Goal: Task Accomplishment & Management: Use online tool/utility

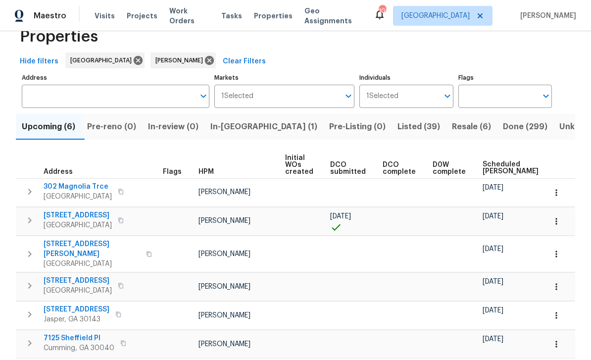
scroll to position [26, 0]
click at [398, 125] on span "Listed (39)" at bounding box center [419, 127] width 43 height 14
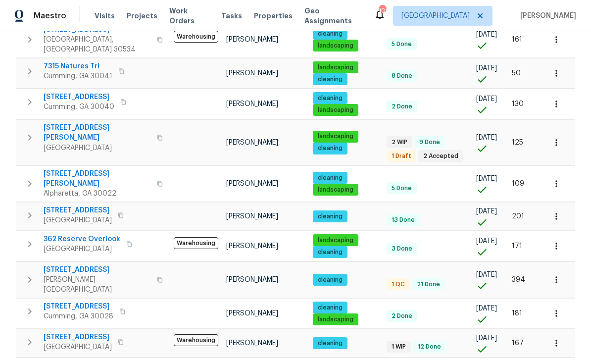
scroll to position [32, 0]
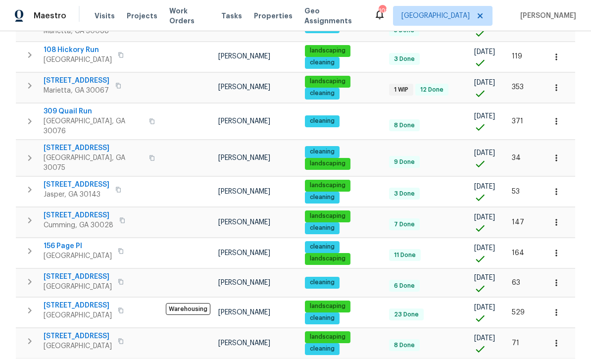
scroll to position [270, 0]
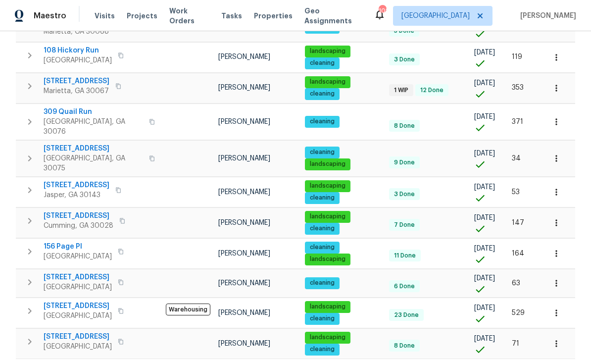
click at [557, 309] on icon "button" at bounding box center [556, 312] width 1 height 6
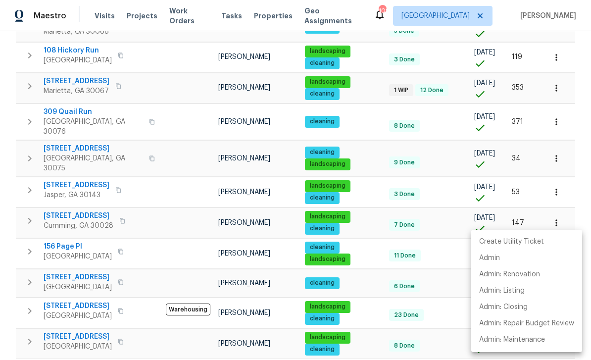
click at [75, 300] on div at bounding box center [295, 180] width 591 height 360
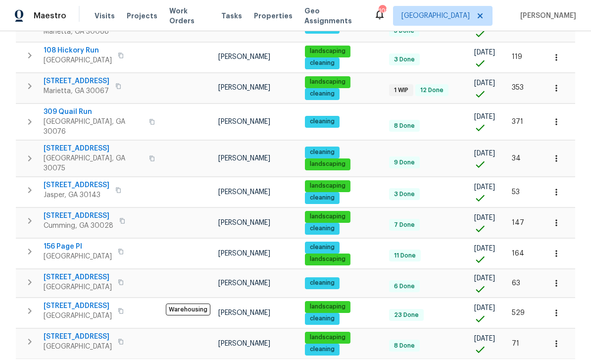
click at [72, 301] on span "5055 Hickory Hills Dr" at bounding box center [78, 306] width 68 height 10
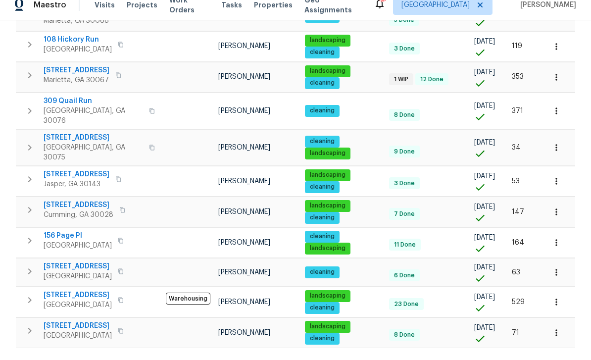
scroll to position [32, 0]
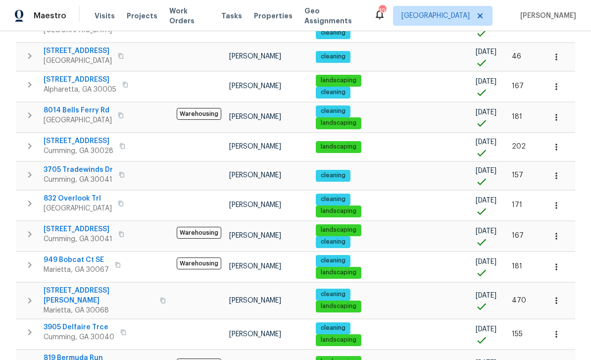
scroll to position [204, 0]
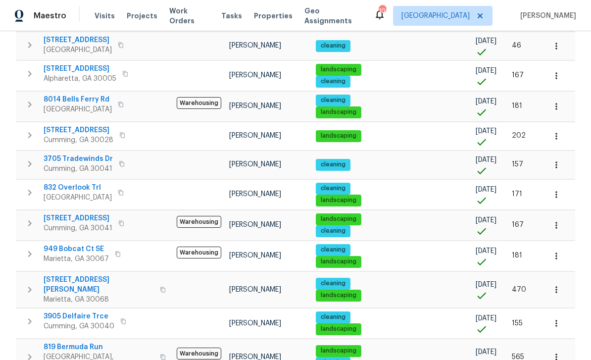
click at [77, 160] on span "3705 Tradewinds Dr" at bounding box center [78, 159] width 69 height 10
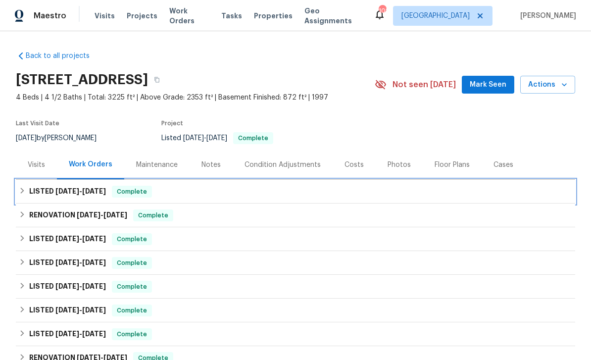
click at [49, 190] on h6 "LISTED 8/1/25 - 8/5/25" at bounding box center [67, 192] width 77 height 12
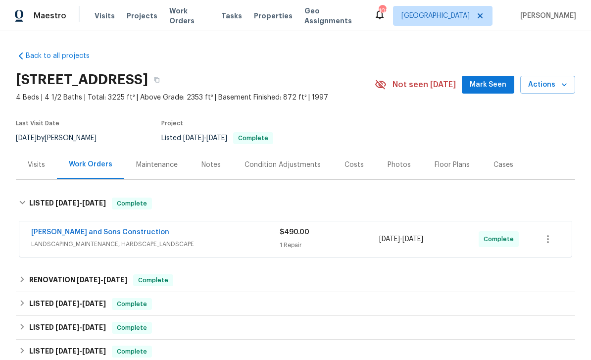
click at [60, 234] on link "Reyes and Sons Construction" at bounding box center [100, 232] width 138 height 7
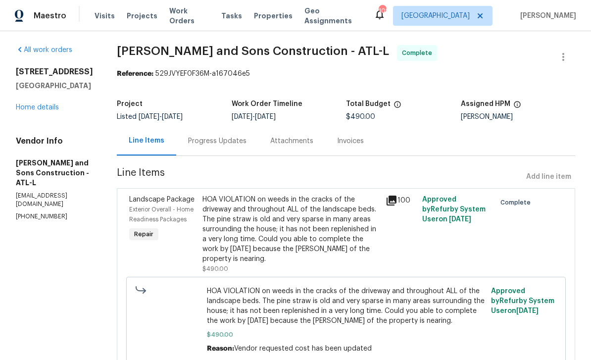
scroll to position [1, 0]
click at [132, 205] on div "Exterior Overall - Home Readiness Packages" at bounding box center [162, 215] width 67 height 20
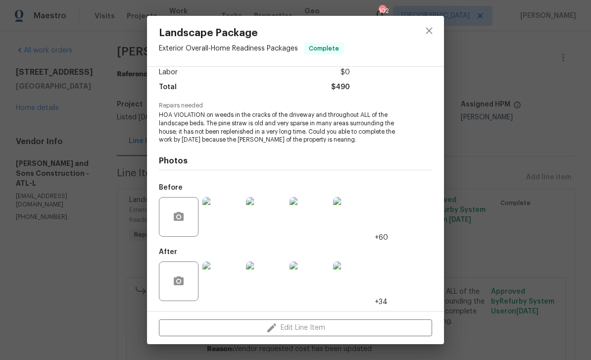
scroll to position [73, 0]
click at [224, 286] on img at bounding box center [223, 281] width 40 height 40
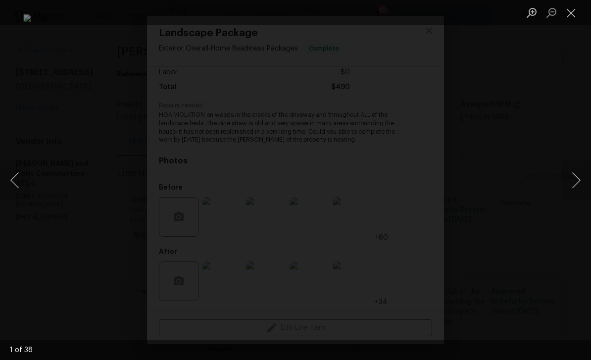
click at [570, 179] on button "Next image" at bounding box center [577, 180] width 30 height 40
click at [568, 179] on button "Next image" at bounding box center [577, 180] width 30 height 40
click at [569, 182] on button "Next image" at bounding box center [577, 180] width 30 height 40
click at [570, 182] on button "Next image" at bounding box center [577, 180] width 30 height 40
click at [574, 179] on button "Next image" at bounding box center [577, 180] width 30 height 40
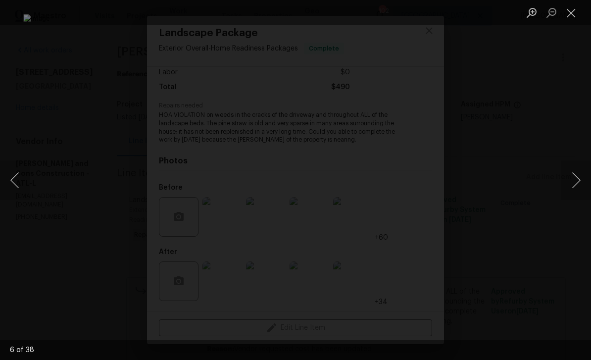
click at [573, 175] on button "Next image" at bounding box center [577, 180] width 30 height 40
click at [575, 174] on button "Next image" at bounding box center [577, 180] width 30 height 40
click at [22, 182] on button "Previous image" at bounding box center [15, 180] width 30 height 40
click at [474, 261] on img "Lightbox" at bounding box center [295, 179] width 544 height 331
click at [476, 251] on img "Lightbox" at bounding box center [207, 171] width 831 height 506
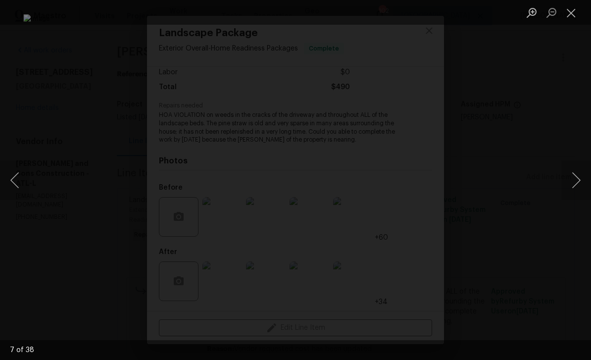
click at [16, 181] on button "Previous image" at bounding box center [15, 180] width 30 height 40
click at [20, 181] on button "Previous image" at bounding box center [15, 180] width 30 height 40
click at [20, 178] on button "Previous image" at bounding box center [15, 180] width 30 height 40
click at [17, 178] on button "Previous image" at bounding box center [15, 180] width 30 height 40
click at [573, 174] on button "Next image" at bounding box center [577, 180] width 30 height 40
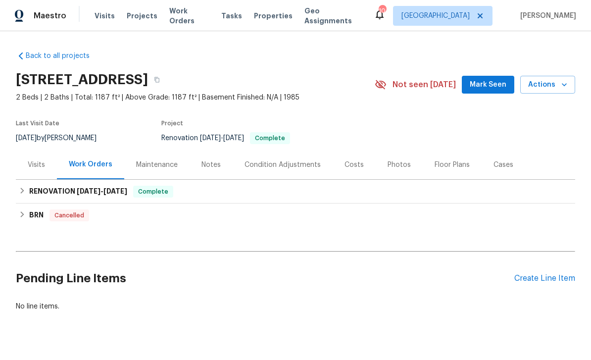
scroll to position [18, 0]
click at [543, 274] on div "Create Line Item" at bounding box center [544, 278] width 61 height 9
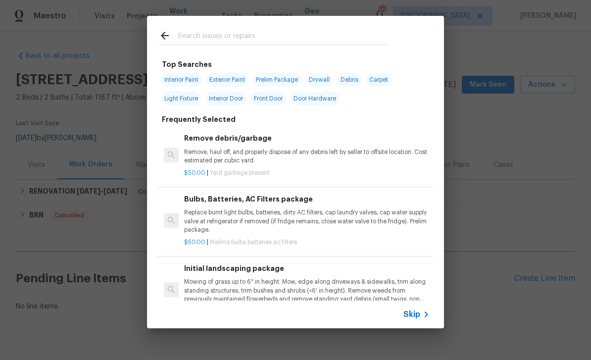
click at [194, 37] on input "text" at bounding box center [283, 37] width 210 height 15
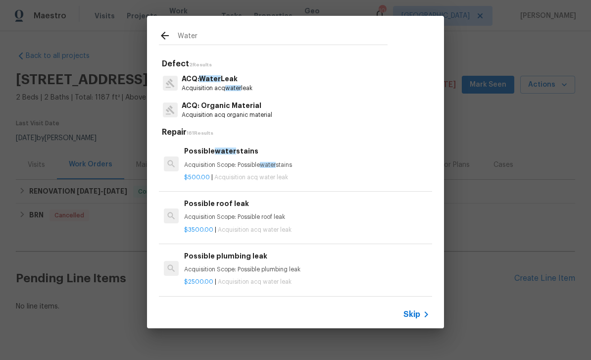
click at [212, 36] on input "Water" at bounding box center [283, 37] width 210 height 15
type input "Water heater"
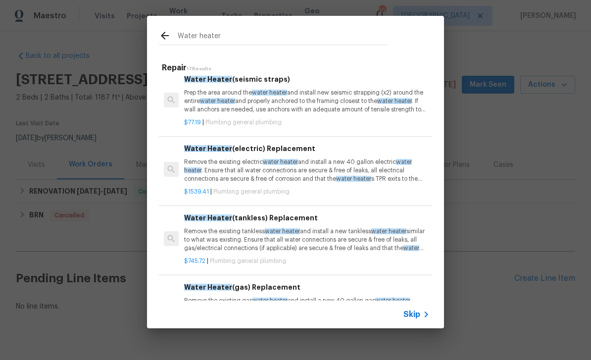
scroll to position [76, 0]
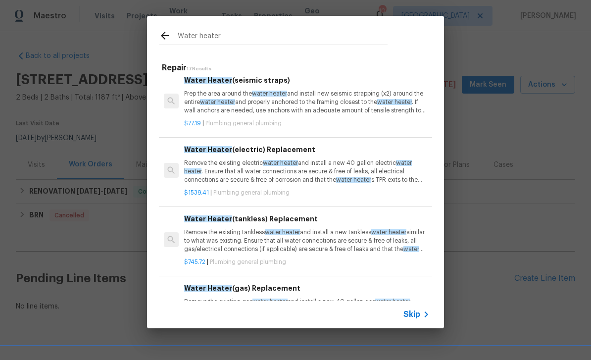
click at [228, 165] on p "Remove the existing electric water heater and install a new 40 gallon electric …" at bounding box center [307, 171] width 246 height 25
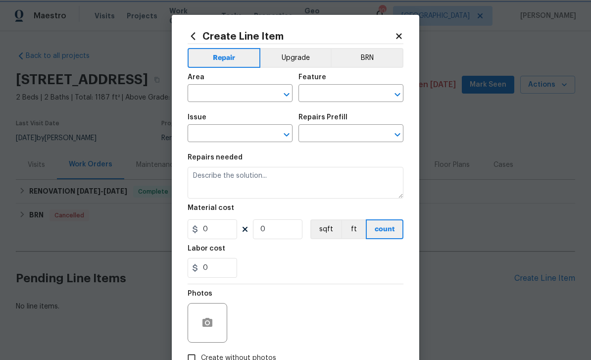
type input "Plumbing"
type input "General Plumbing"
type input "Water Heater (electric) Replacement $1,539.41"
type textarea "Remove the existing electric water heater and install a new 40 gallon electric …"
type input "1539.41"
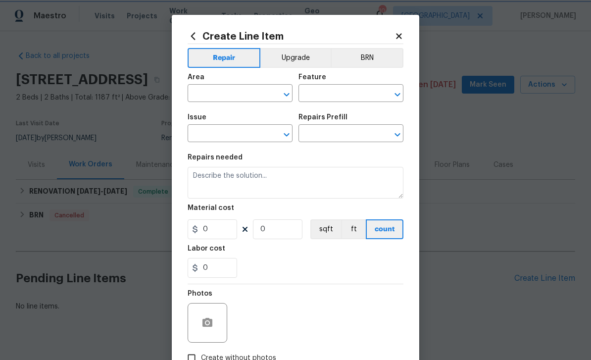
type input "1"
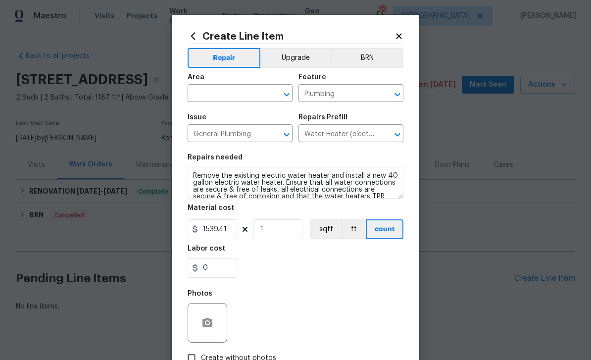
click at [208, 92] on input "text" at bounding box center [226, 94] width 77 height 15
click at [209, 144] on li "Interior Overall" at bounding box center [240, 152] width 105 height 16
type input "Interior Overall"
click at [209, 327] on icon "button" at bounding box center [208, 322] width 10 height 9
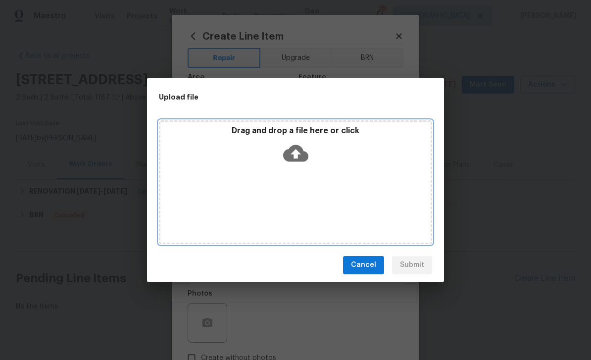
click at [203, 197] on div "Drag and drop a file here or click" at bounding box center [295, 182] width 273 height 124
